Goal: Transaction & Acquisition: Obtain resource

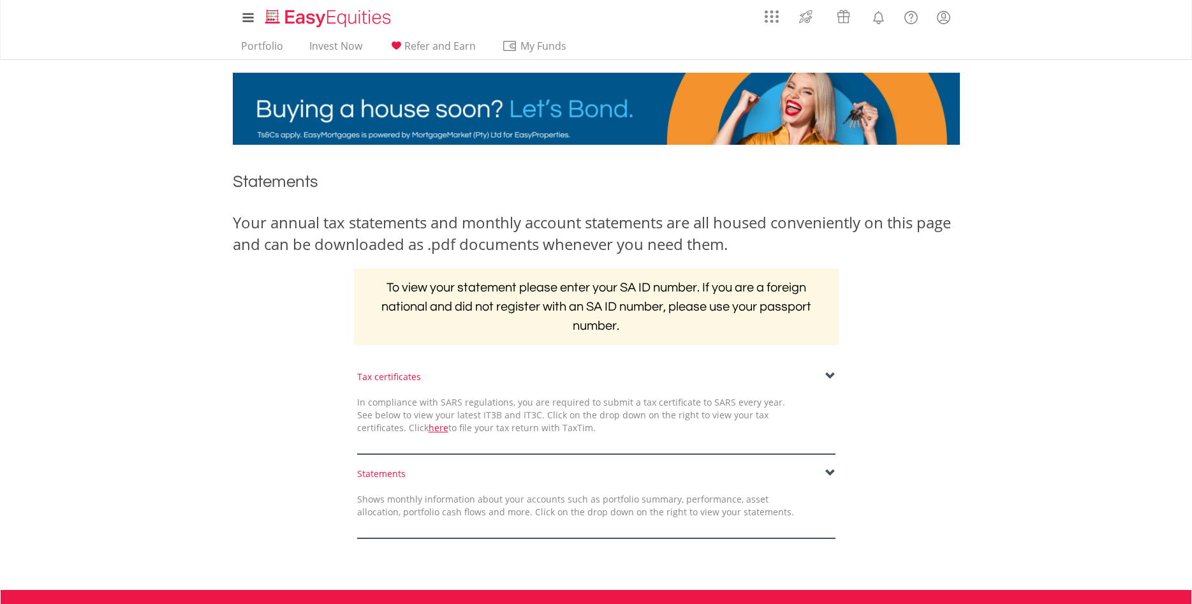
click at [829, 471] on span at bounding box center [830, 473] width 10 height 10
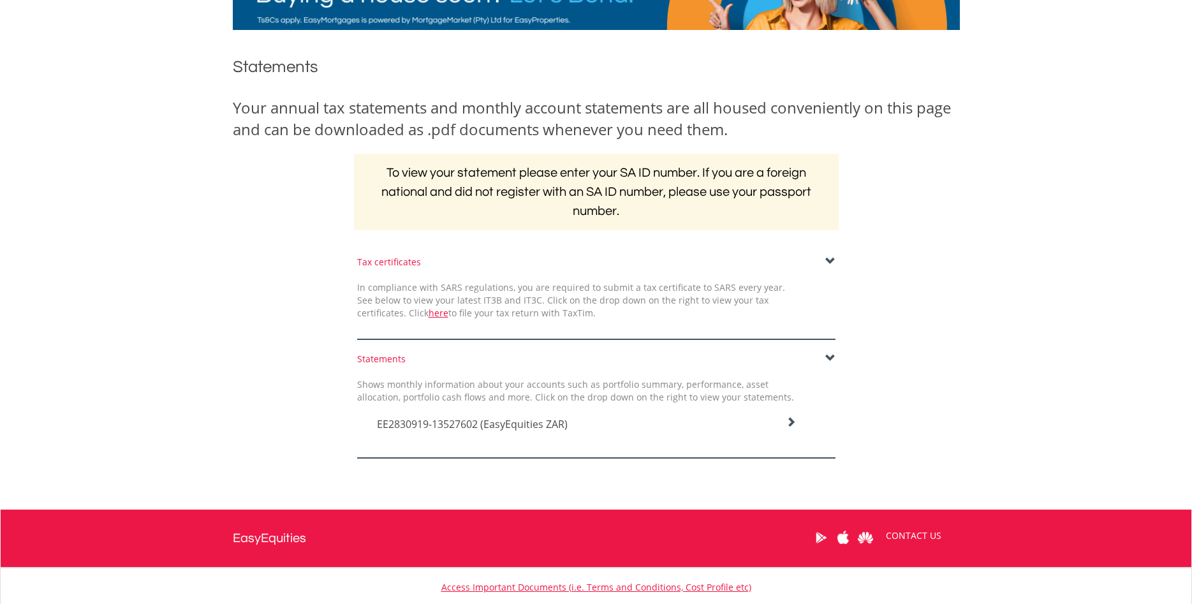
scroll to position [130, 0]
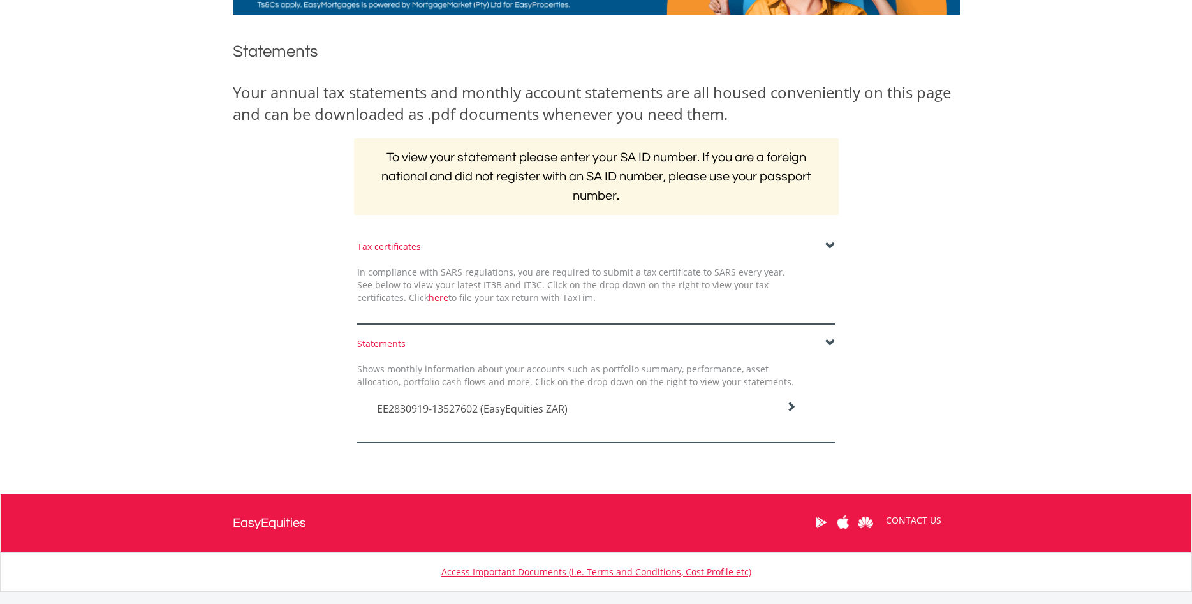
click at [519, 410] on span "EE2830919-13527602 (EasyEquities ZAR)" at bounding box center [472, 409] width 191 height 14
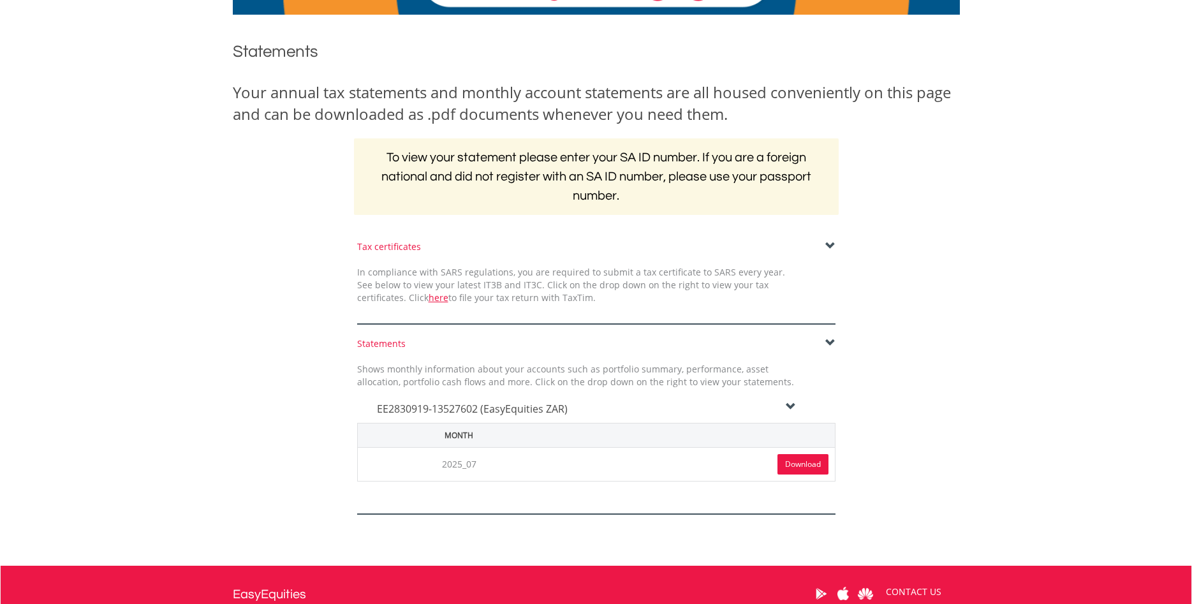
click at [810, 459] on link "Download" at bounding box center [802, 464] width 51 height 20
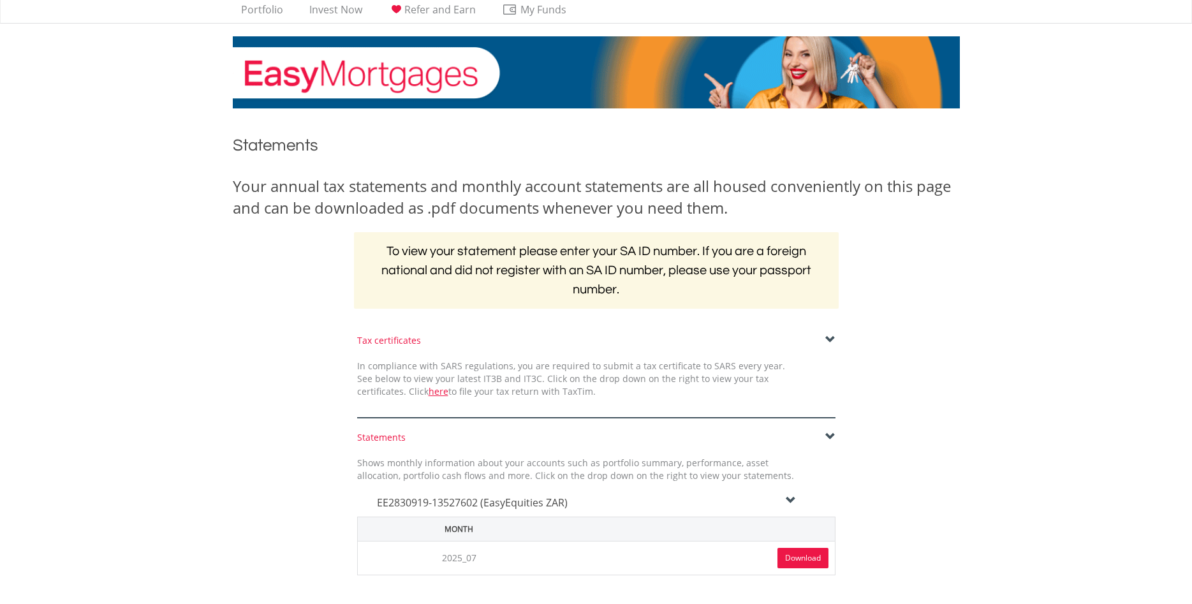
scroll to position [0, 0]
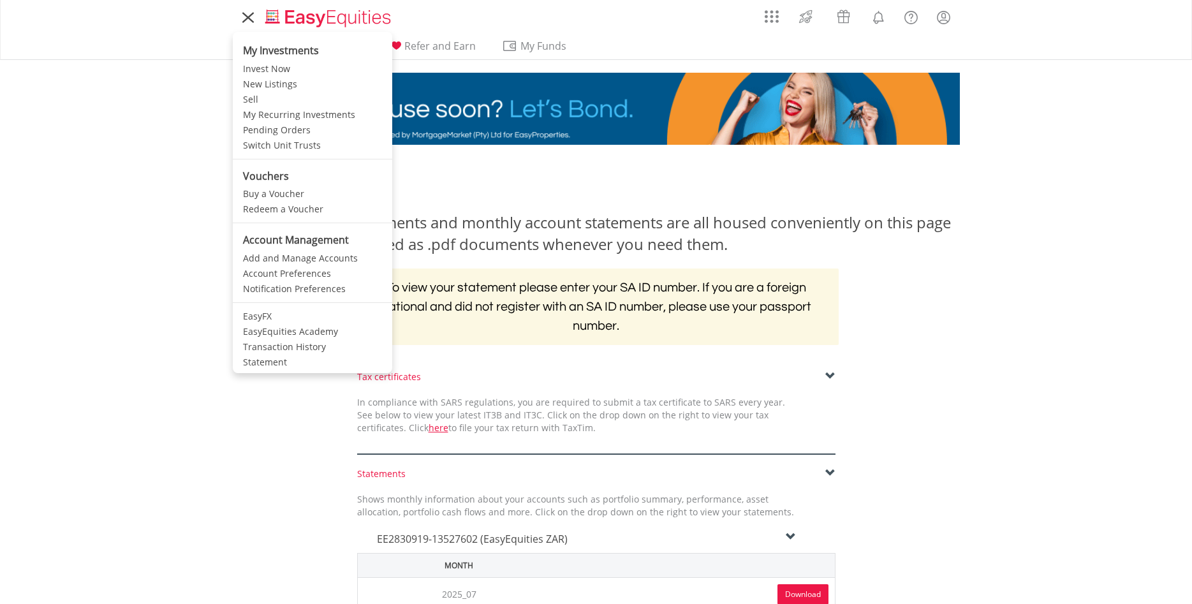
click at [244, 20] on icon at bounding box center [248, 18] width 10 height 10
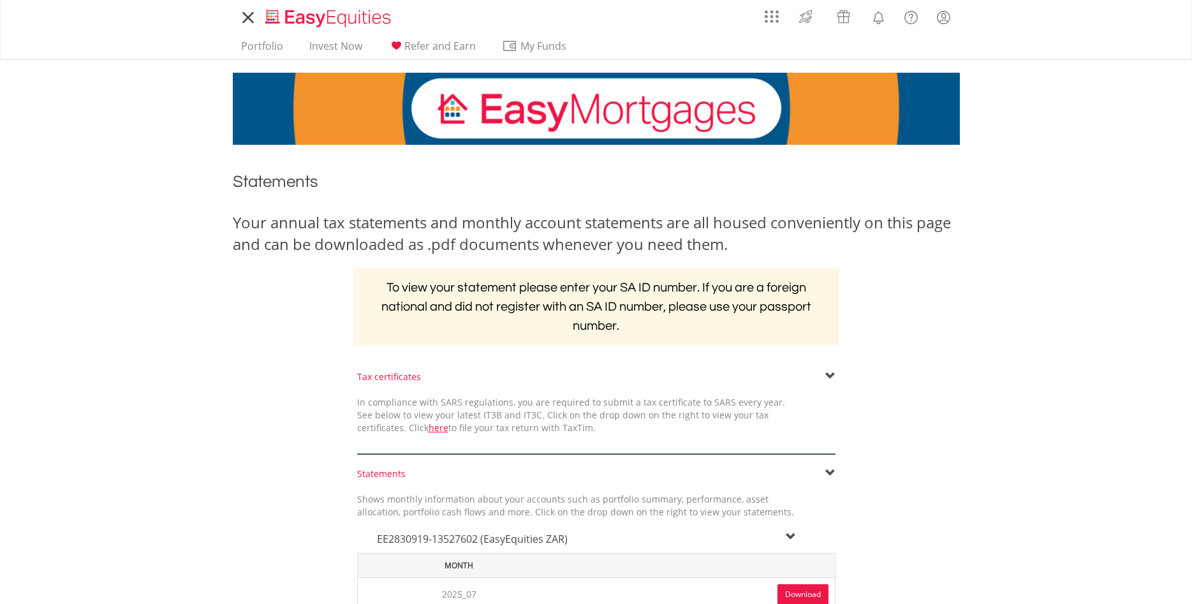
click at [250, 16] on icon at bounding box center [248, 18] width 10 height 10
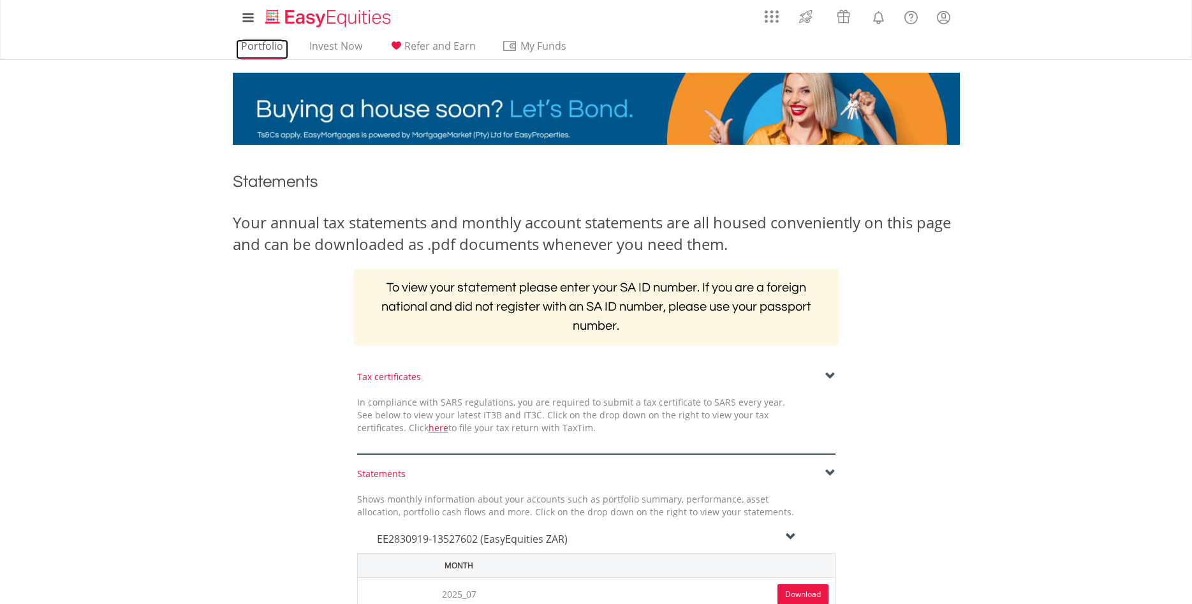
click at [266, 47] on link "Portfolio" at bounding box center [262, 50] width 52 height 20
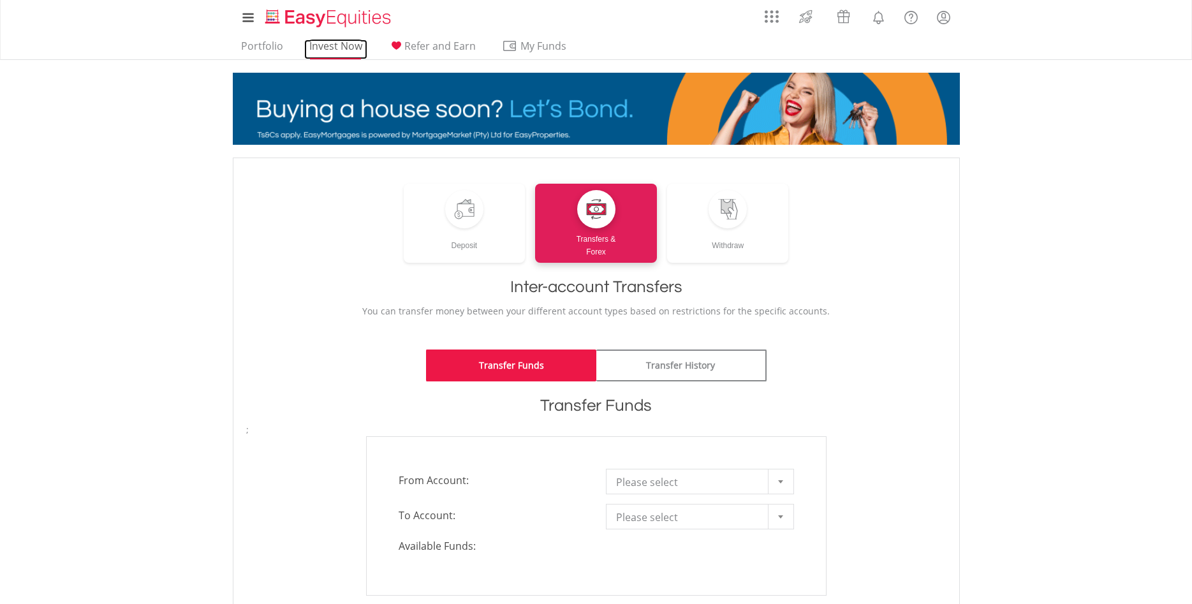
click at [334, 45] on link "Invest Now" at bounding box center [335, 50] width 63 height 20
